Goal: Information Seeking & Learning: Compare options

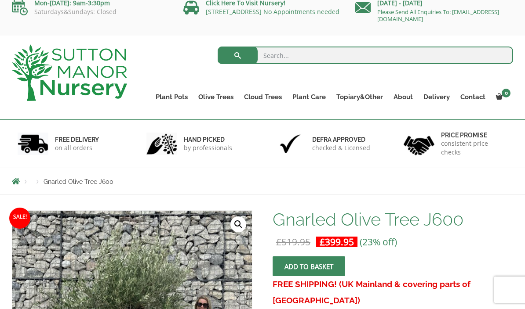
scroll to position [8, 0]
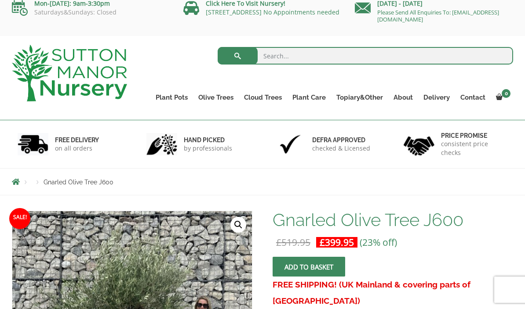
click at [0, 0] on link "Gnarled Olive Trees (Bella Range)" at bounding box center [0, 0] width 0 height 0
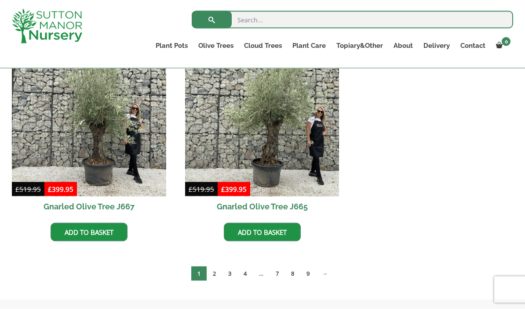
scroll to position [688, 0]
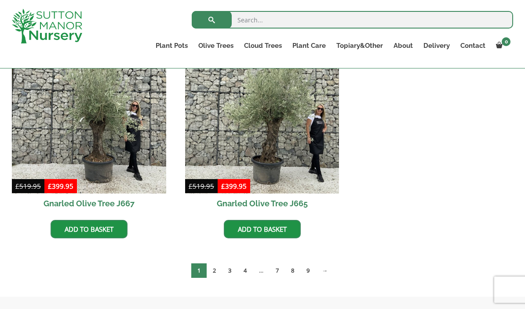
click at [214, 271] on link "2" at bounding box center [213, 271] width 15 height 14
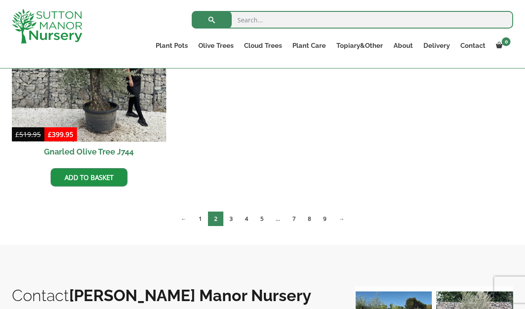
scroll to position [960, 0]
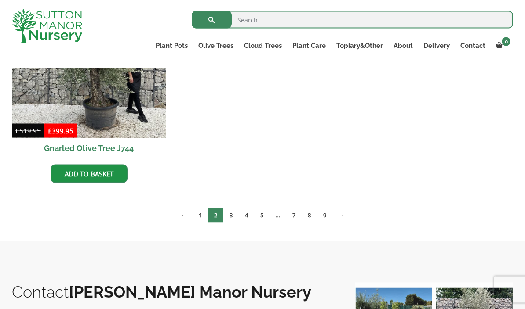
click at [232, 214] on link "3" at bounding box center [230, 215] width 15 height 14
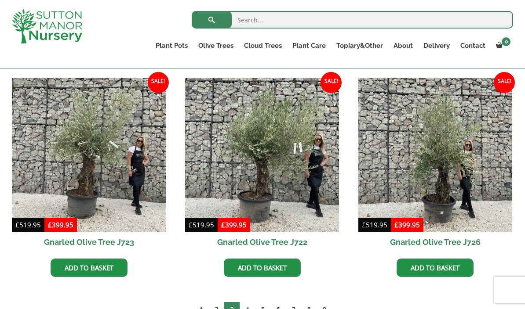
scroll to position [648, 0]
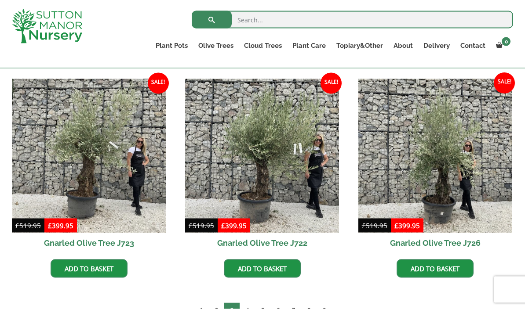
click at [248, 309] on link "4" at bounding box center [246, 310] width 15 height 14
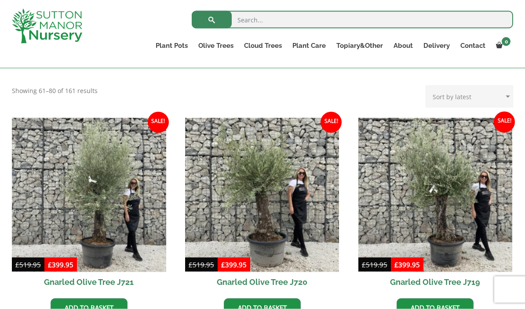
scroll to position [147, 0]
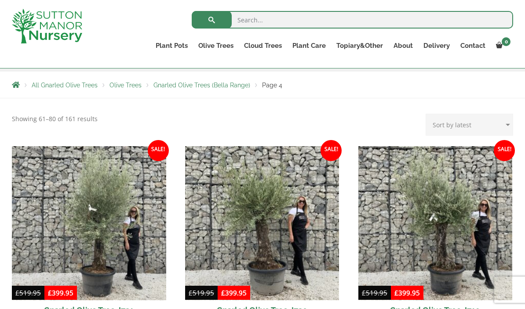
click at [268, 20] on input "search" at bounding box center [352, 20] width 321 height 18
type input "J678"
click at [211, 20] on button "submit" at bounding box center [212, 20] width 40 height 18
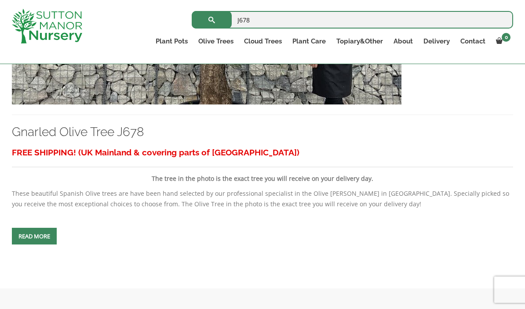
scroll to position [319, 0]
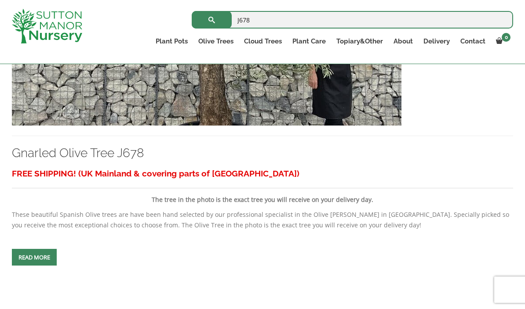
click at [122, 156] on link "Gnarled Olive Tree J678" at bounding box center [78, 153] width 132 height 14
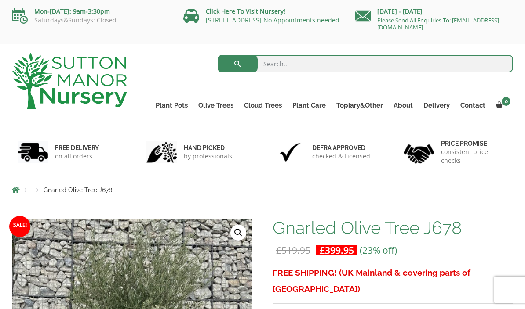
click at [288, 57] on input "search" at bounding box center [365, 64] width 296 height 18
type input "J679"
click at [237, 64] on button "submit" at bounding box center [237, 64] width 40 height 18
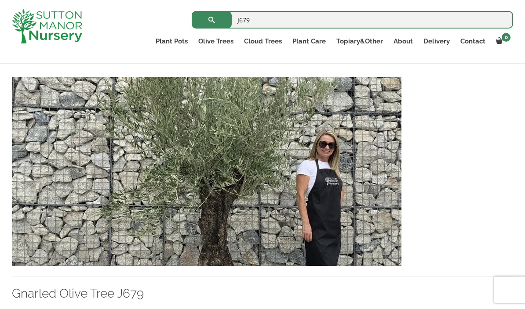
scroll to position [186, 0]
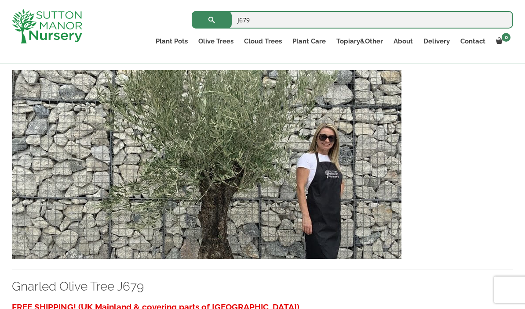
click at [117, 286] on link "Gnarled Olive Tree J679" at bounding box center [78, 286] width 132 height 14
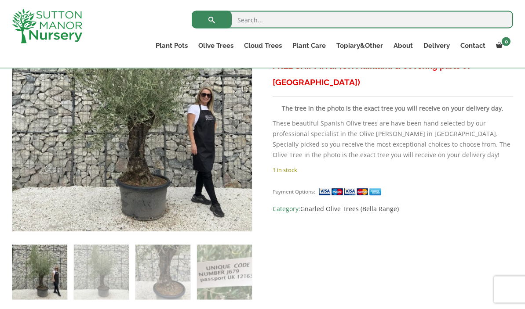
scroll to position [212, 0]
click at [271, 24] on input "search" at bounding box center [352, 20] width 321 height 18
type input "J774"
click at [211, 20] on button "submit" at bounding box center [212, 20] width 40 height 18
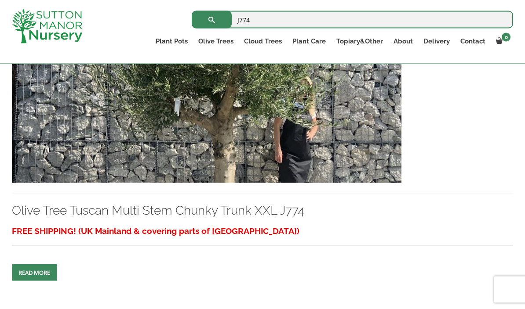
scroll to position [262, 0]
click at [201, 208] on link "Olive Tree Tuscan Multi Stem Chunky Trunk XXL J774" at bounding box center [158, 210] width 292 height 14
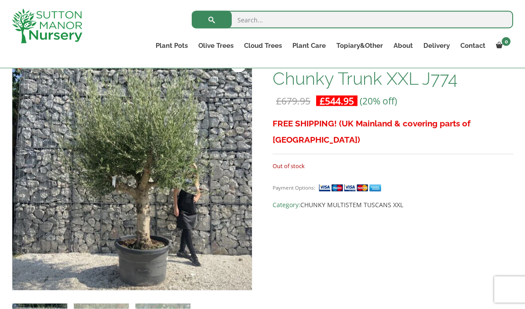
scroll to position [152, 0]
click at [257, 27] on input "search" at bounding box center [352, 20] width 321 height 18
type input "J673"
click at [211, 19] on button "submit" at bounding box center [212, 20] width 40 height 18
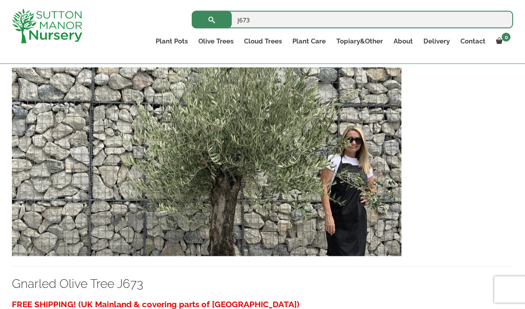
scroll to position [202, 0]
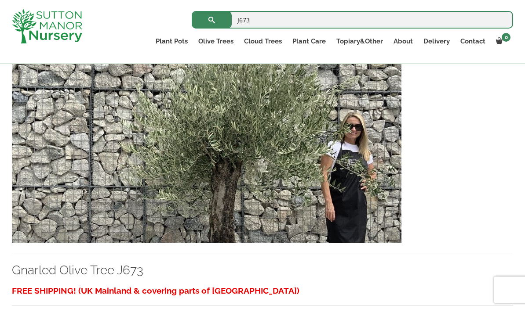
click at [135, 271] on link "Gnarled Olive Tree J673" at bounding box center [77, 270] width 131 height 14
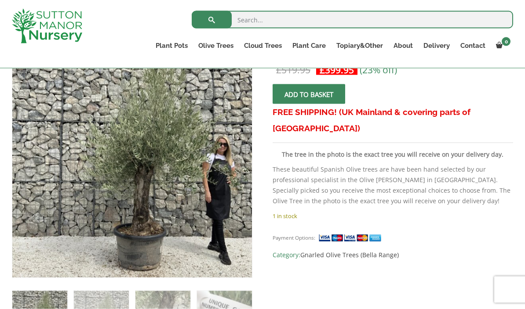
scroll to position [165, 0]
click at [172, 214] on img at bounding box center [206, 232] width 389 height 389
click at [141, 201] on img at bounding box center [206, 232] width 389 height 389
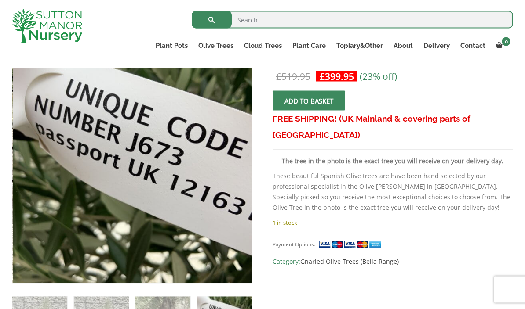
scroll to position [159, 0]
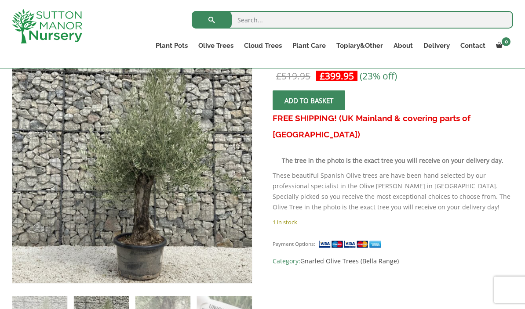
click at [276, 27] on input "search" at bounding box center [352, 20] width 321 height 18
type input "J439"
click at [211, 19] on button "submit" at bounding box center [212, 20] width 40 height 18
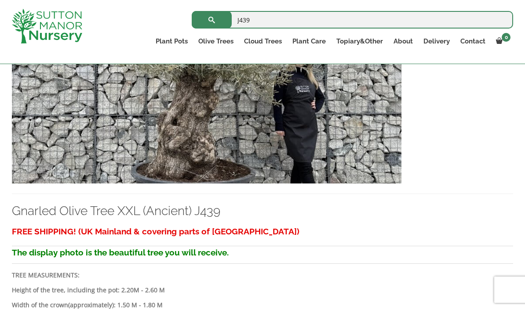
scroll to position [273, 0]
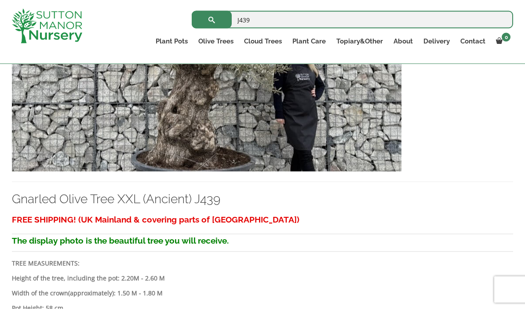
click at [154, 203] on link "Gnarled Olive Tree XXL (Ancient) J439" at bounding box center [116, 199] width 208 height 14
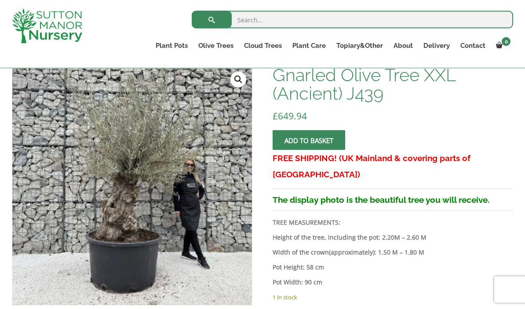
scroll to position [137, 0]
click at [296, 23] on input "search" at bounding box center [352, 20] width 321 height 18
type input "J447"
click at [211, 19] on button "submit" at bounding box center [212, 20] width 40 height 18
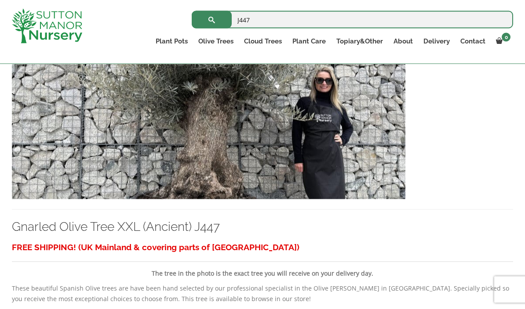
scroll to position [252, 0]
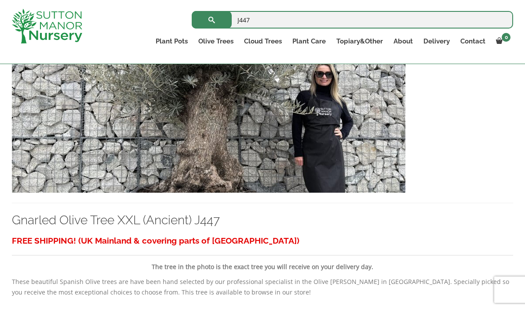
click at [176, 217] on link "Gnarled Olive Tree XXL (Ancient) J447" at bounding box center [116, 220] width 208 height 14
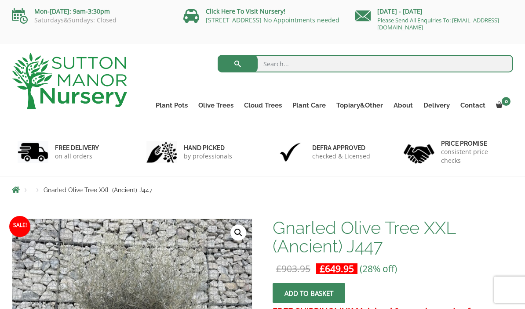
click at [285, 65] on input "search" at bounding box center [365, 64] width 296 height 18
type input "J478"
click at [237, 64] on button "submit" at bounding box center [237, 64] width 40 height 18
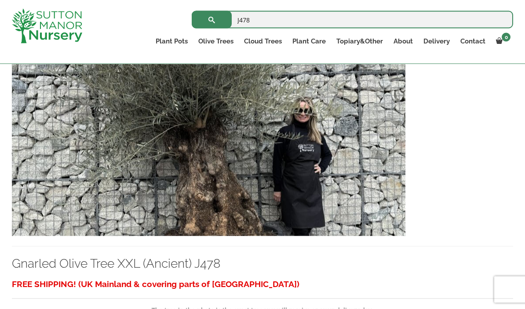
scroll to position [209, 0]
click at [170, 263] on link "Gnarled Olive Tree XXL (Ancient) J478" at bounding box center [116, 263] width 208 height 14
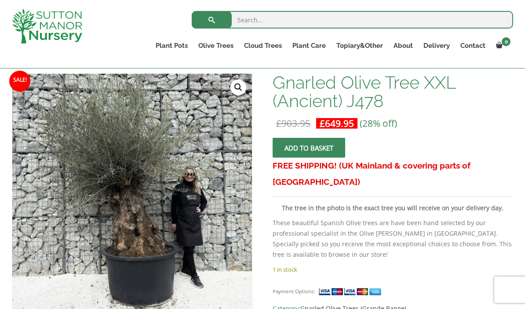
scroll to position [127, 0]
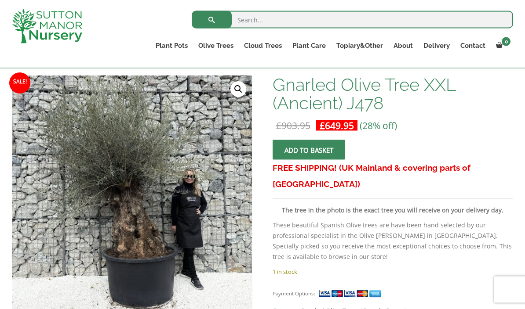
click at [260, 21] on input "search" at bounding box center [352, 20] width 321 height 18
type input "J296"
click at [211, 19] on button "submit" at bounding box center [212, 20] width 40 height 18
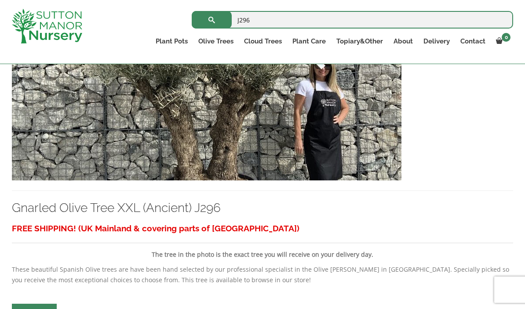
scroll to position [283, 0]
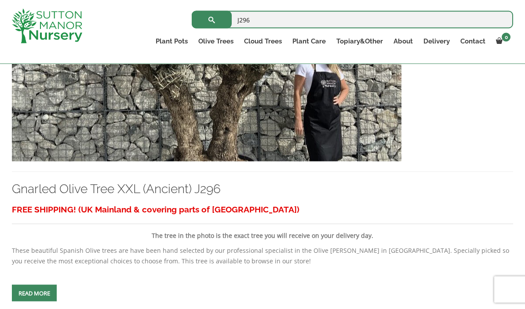
click at [171, 192] on link "Gnarled Olive Tree XXL (Ancient) J296" at bounding box center [116, 189] width 209 height 14
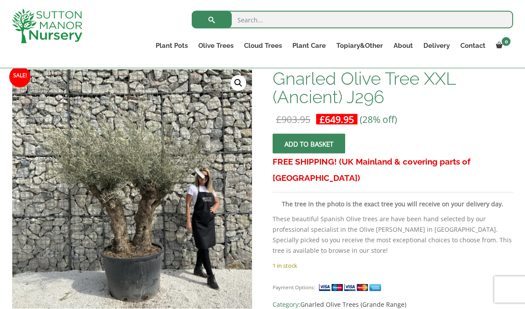
scroll to position [134, 0]
click at [268, 28] on input "search" at bounding box center [352, 20] width 321 height 18
type input "J314"
click at [211, 19] on button "submit" at bounding box center [212, 20] width 40 height 18
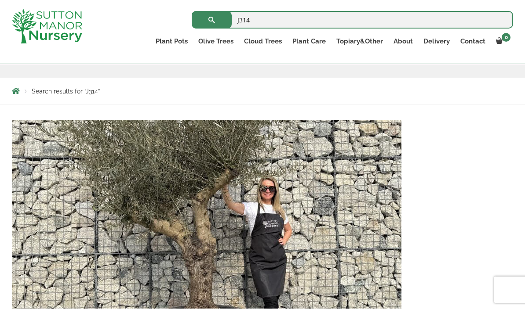
scroll to position [171, 0]
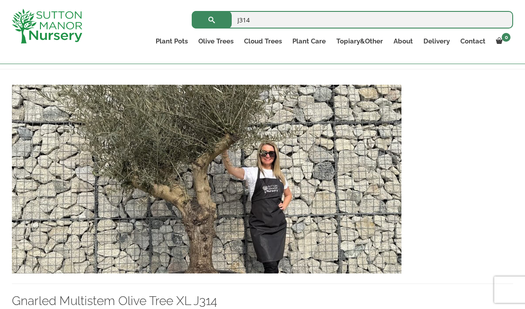
click at [170, 296] on link "Gnarled Multistem Olive Tree XL J314" at bounding box center [114, 301] width 205 height 14
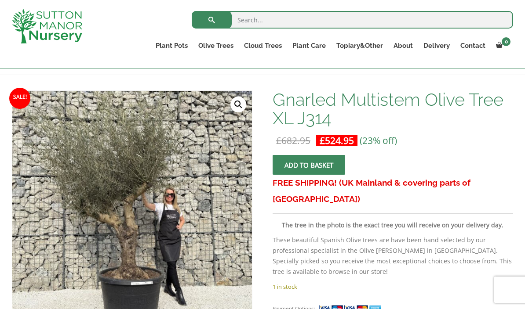
scroll to position [111, 0]
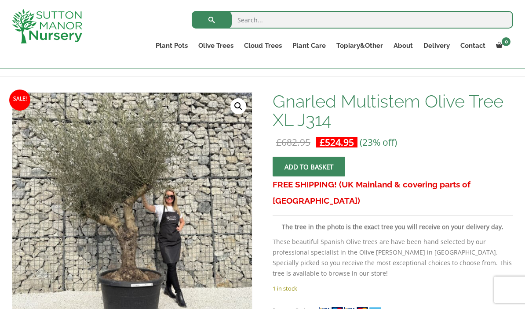
click at [296, 25] on input "search" at bounding box center [352, 20] width 321 height 18
type input "J375"
click at [211, 20] on button "submit" at bounding box center [212, 20] width 40 height 18
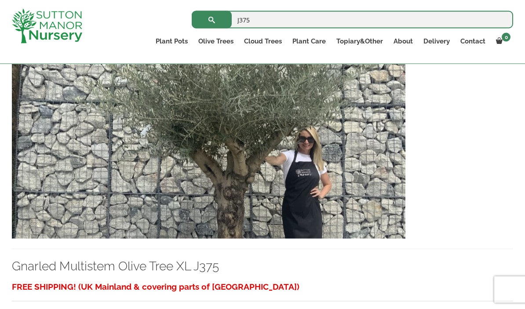
scroll to position [223, 0]
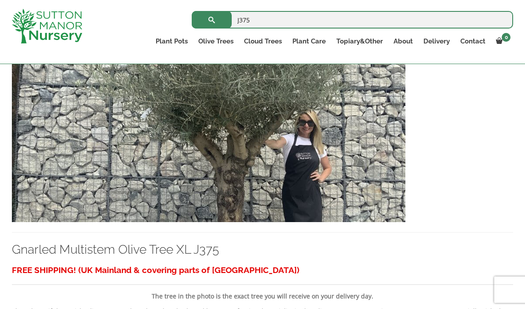
click at [175, 249] on link "Gnarled Multistem Olive Tree XL J375" at bounding box center [115, 249] width 207 height 14
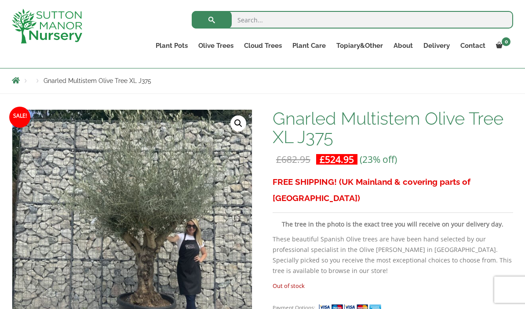
scroll to position [71, 0]
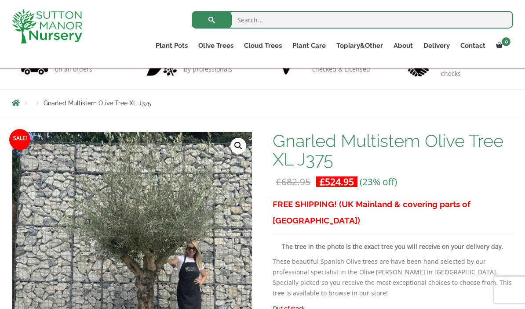
click at [277, 20] on input "search" at bounding box center [352, 20] width 321 height 18
type input "J673"
click at [211, 19] on button "submit" at bounding box center [212, 20] width 40 height 18
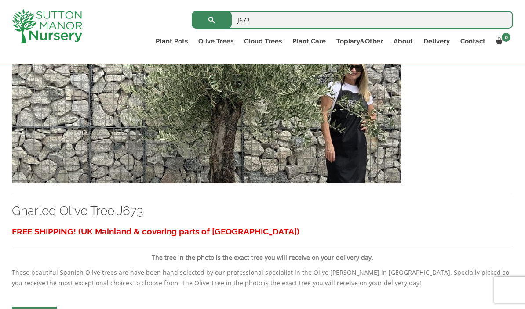
scroll to position [268, 0]
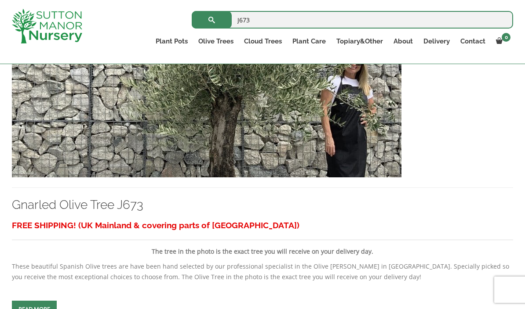
click at [122, 209] on link "Gnarled Olive Tree J673" at bounding box center [77, 205] width 131 height 14
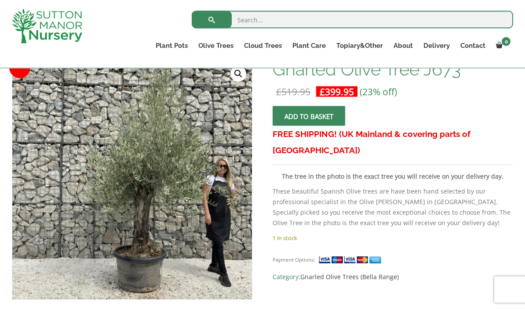
scroll to position [143, 0]
click at [153, 217] on img at bounding box center [206, 254] width 389 height 389
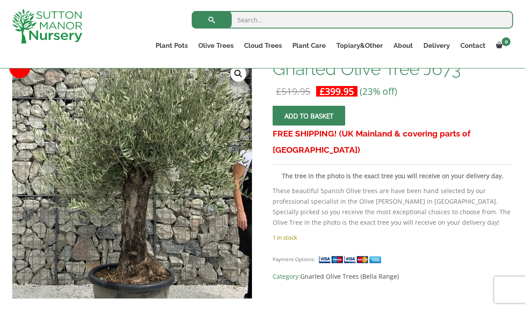
click at [237, 79] on link "🔍" at bounding box center [238, 74] width 16 height 16
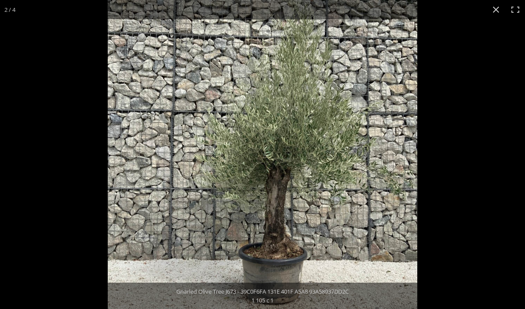
click at [497, 8] on button "Close (Esc)" at bounding box center [495, 9] width 19 height 19
